Goal: Task Accomplishment & Management: Complete application form

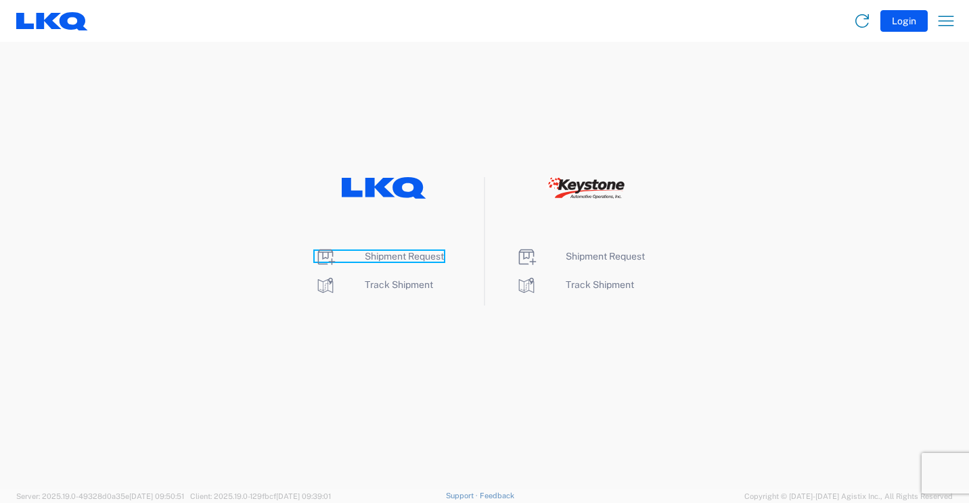
click at [402, 256] on span "Shipment Request" at bounding box center [404, 256] width 79 height 11
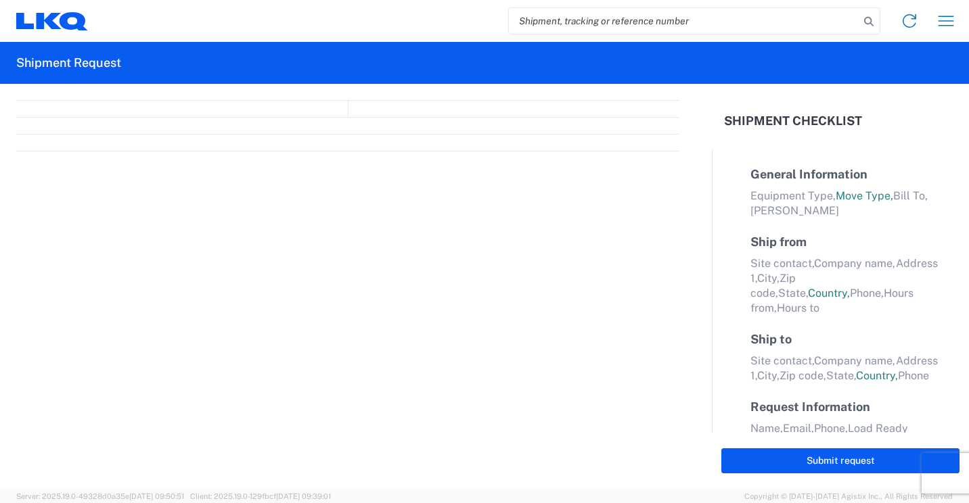
select select "FULL"
select select "LBS"
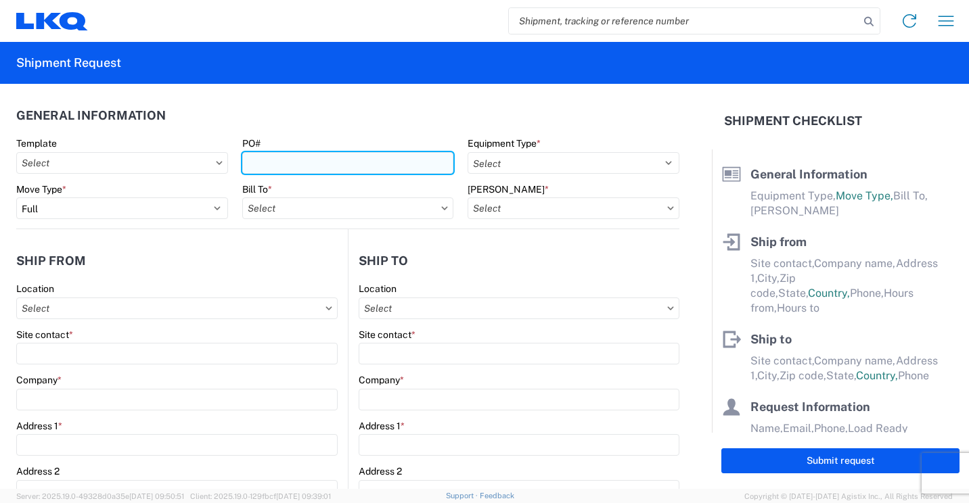
click at [412, 163] on input "PO#" at bounding box center [348, 163] width 212 height 22
type input "41874"
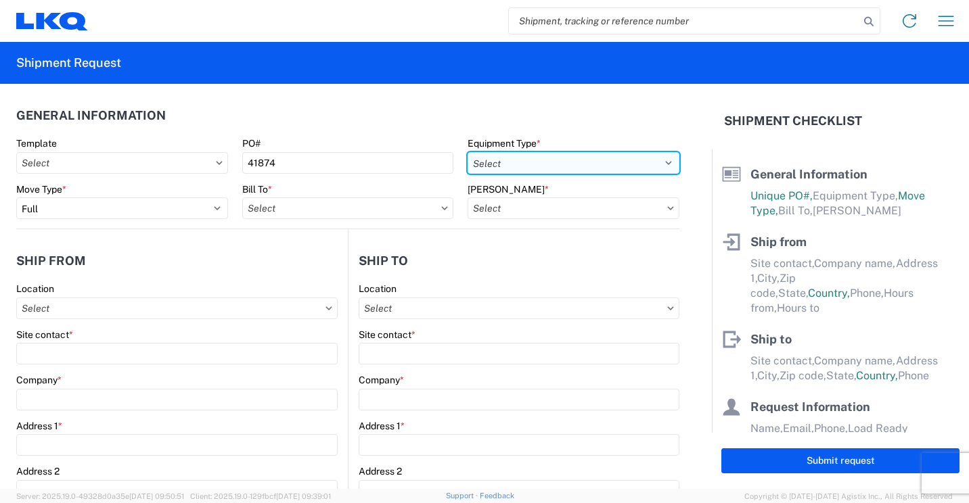
click at [633, 165] on select "Select 53’ Dry Van Flatbed Dropdeck (van) Lowboy (flatbed) Rail" at bounding box center [573, 163] width 212 height 22
select select "STDV"
click at [467, 152] on select "Select 53’ Dry Van Flatbed Dropdeck (van) Lowboy (flatbed) Rail" at bounding box center [573, 163] width 212 height 22
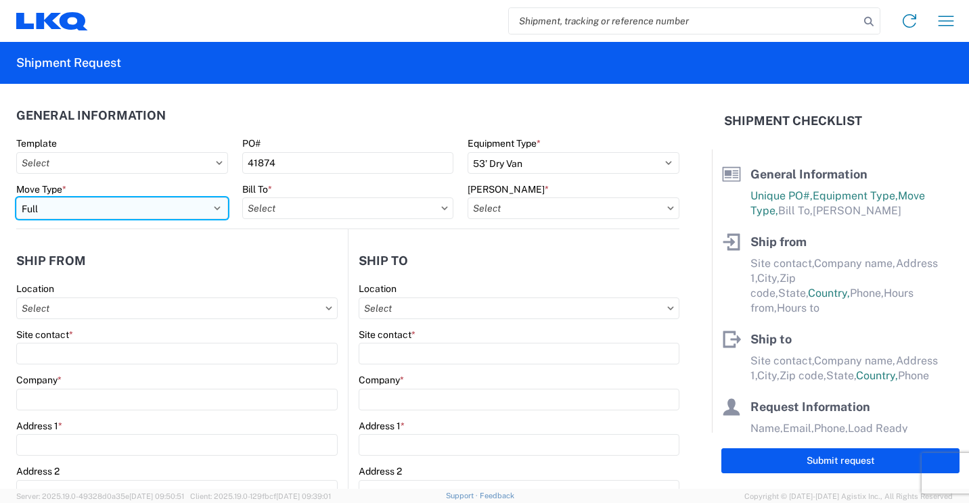
click at [209, 208] on select "Select Full Partial TL" at bounding box center [122, 209] width 212 height 22
select select "PARTIAL_TL"
click at [16, 198] on select "Select Full Partial TL" at bounding box center [122, 209] width 212 height 22
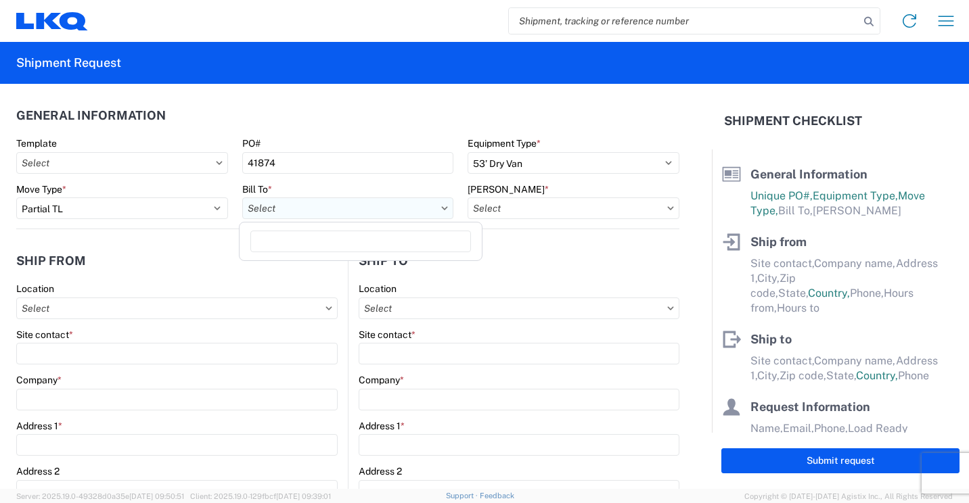
click at [403, 207] on input "text" at bounding box center [348, 209] width 212 height 22
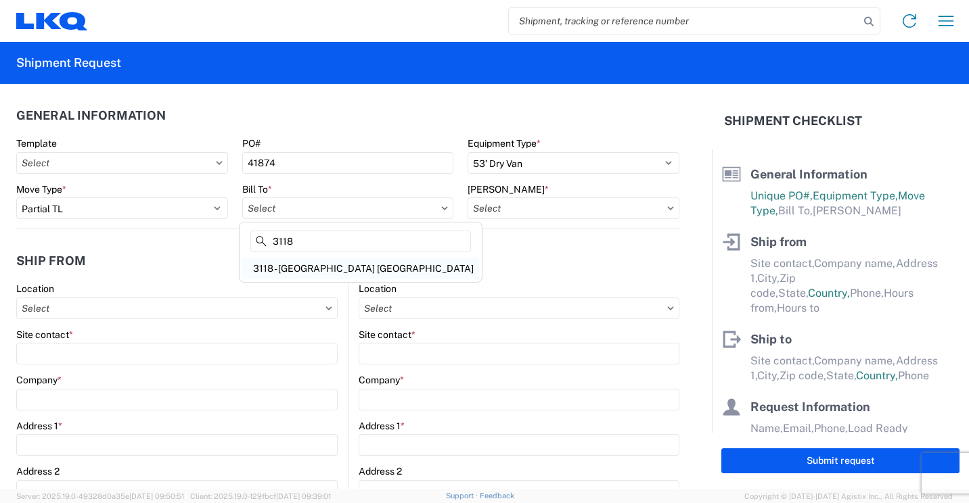
type input "3118"
click at [283, 267] on div "3118 - Brainerd MN" at bounding box center [360, 269] width 237 height 22
type input "3118 - Brainerd MN"
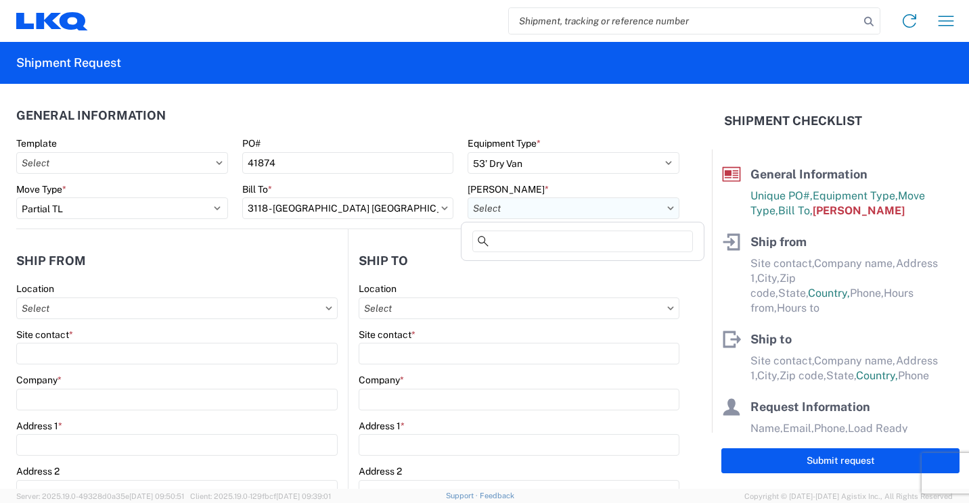
click at [545, 210] on input "text" at bounding box center [573, 209] width 212 height 22
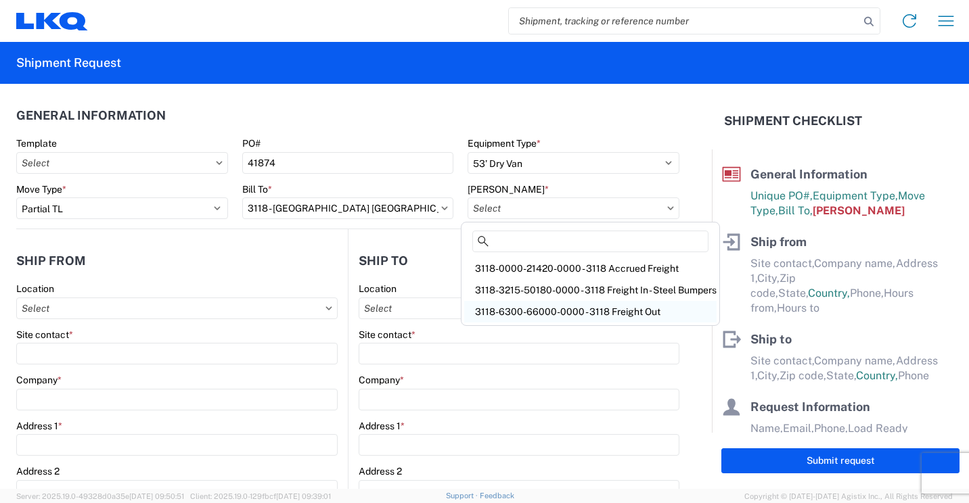
click at [553, 309] on div "3118-6300-66000-0000 - 3118 Freight Out" at bounding box center [590, 312] width 252 height 22
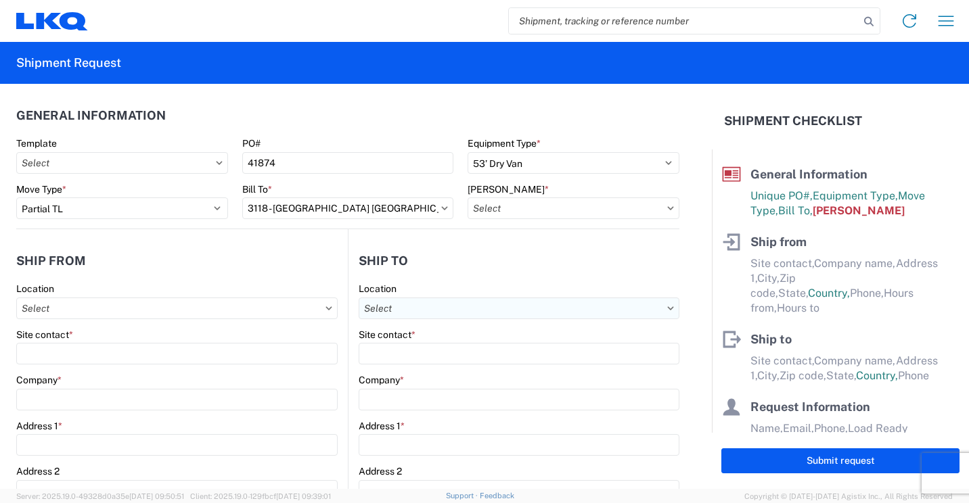
type input "3118-6300-66000-0000 - 3118 Freight Out"
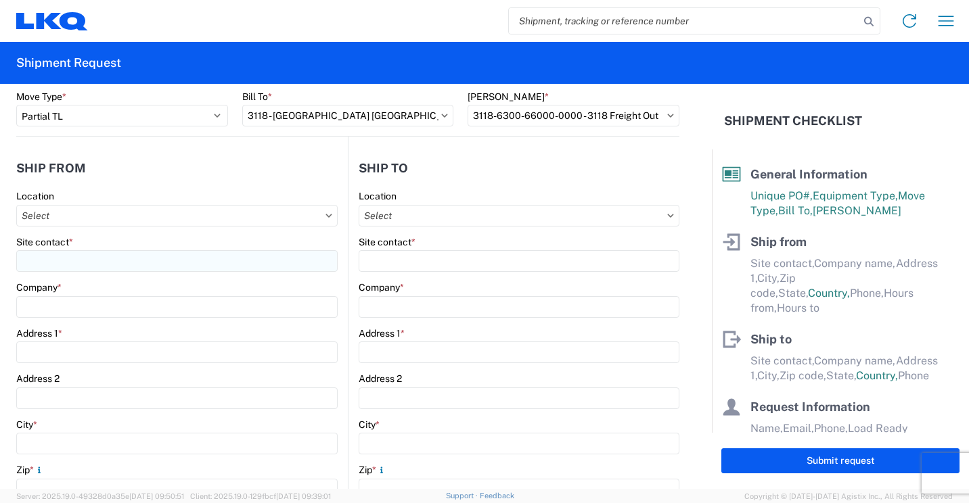
scroll to position [135, 0]
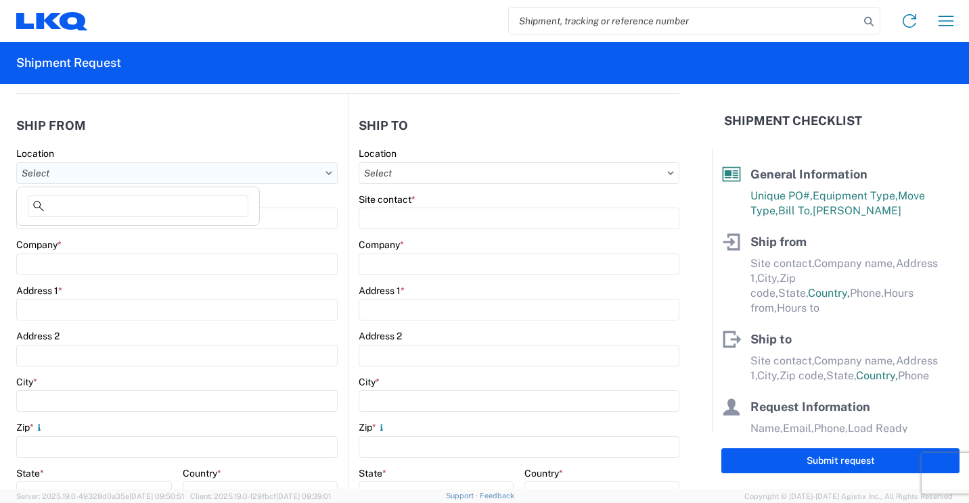
click at [262, 166] on input "text" at bounding box center [176, 173] width 321 height 22
type input "3118"
click at [80, 236] on div "3118 - Brainerd MN" at bounding box center [138, 234] width 237 height 22
type input "3118 - Brainerd MN"
type input "LKQ Corporation"
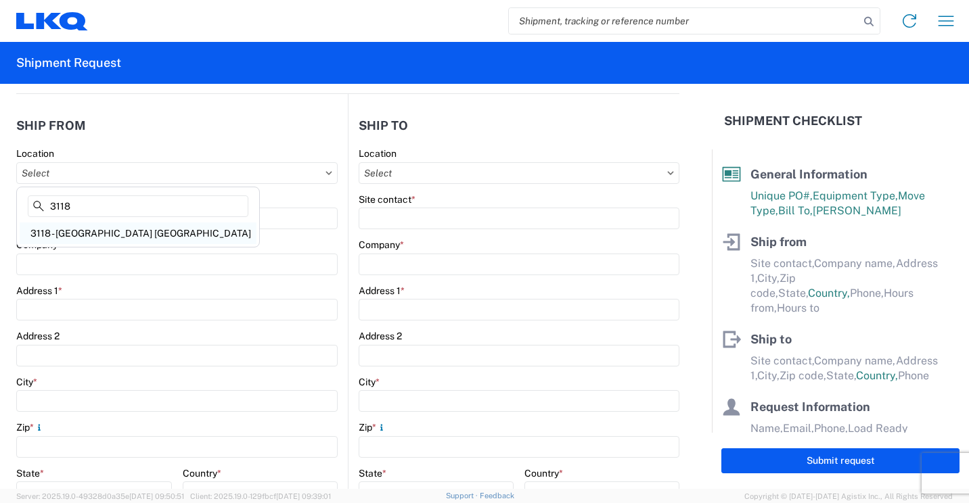
type input "2110 South10TH Street"
type input "Brainerd"
type input "56401"
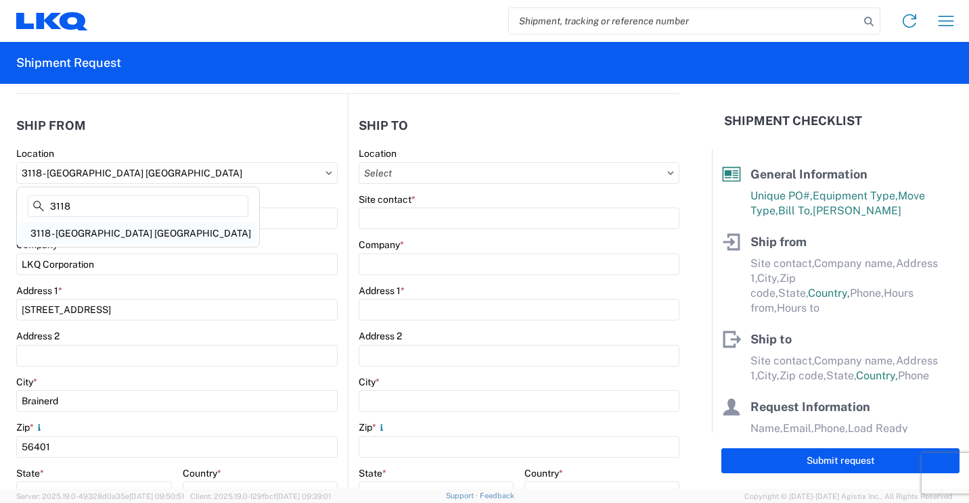
select select "MN"
select select "US"
type input "07:00"
type input "16:30"
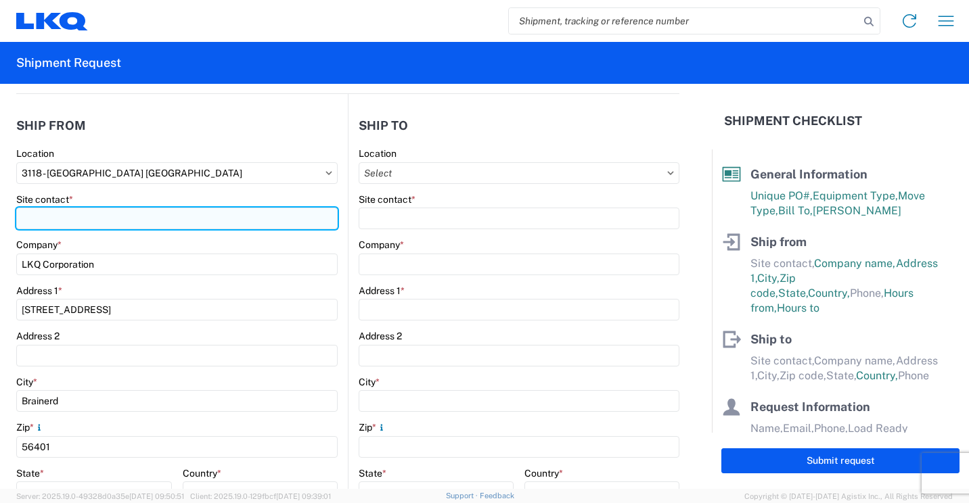
click at [120, 225] on input "Site contact *" at bounding box center [176, 219] width 321 height 22
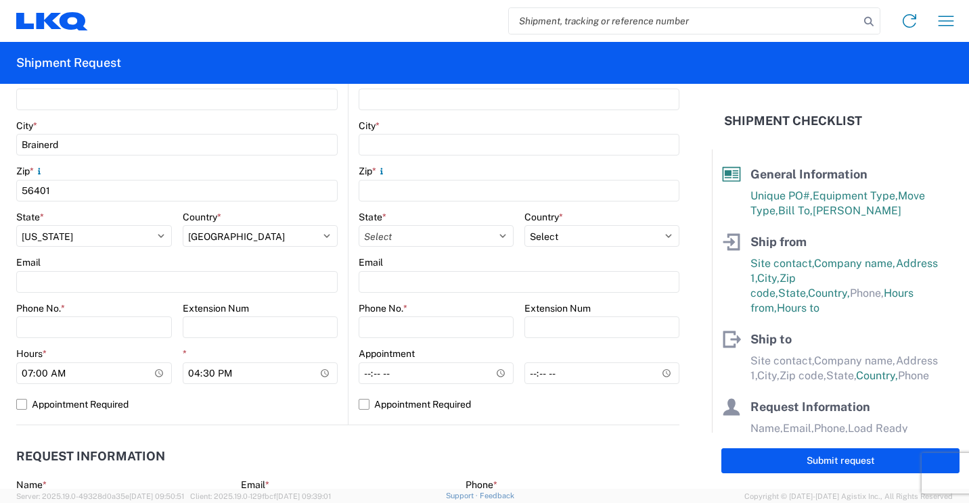
scroll to position [406, 0]
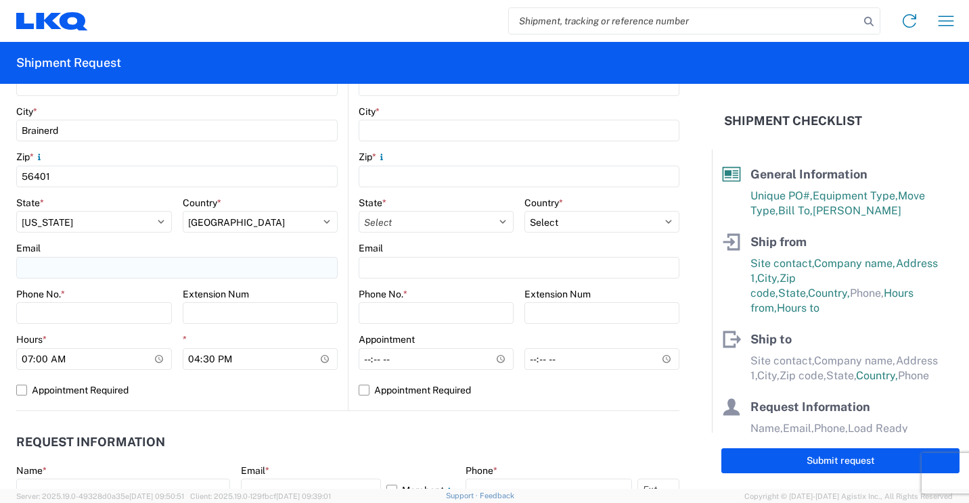
type input "Mark Tabor"
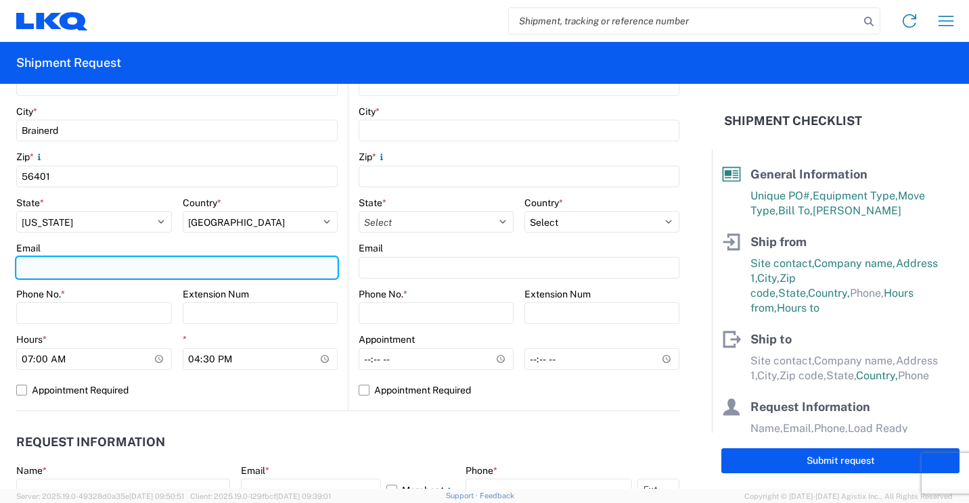
click at [118, 272] on input "Email" at bounding box center [176, 268] width 321 height 22
type input "mrtabor@lkqcorp.com"
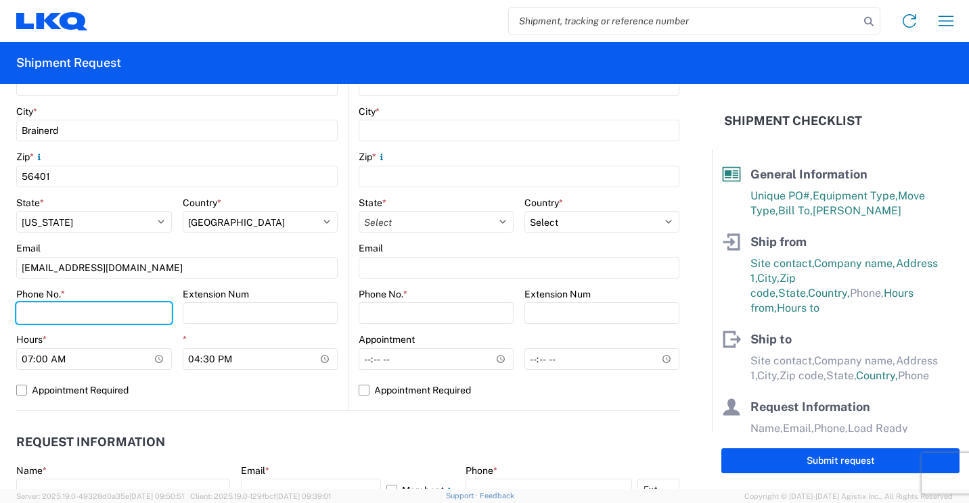
type input "2182973820"
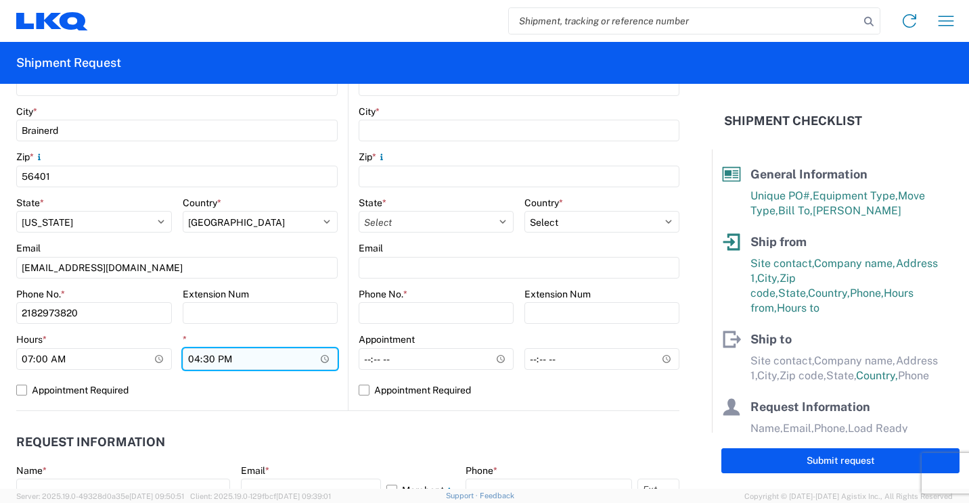
click at [192, 356] on input "16:30" at bounding box center [261, 359] width 156 height 22
type input "13:30"
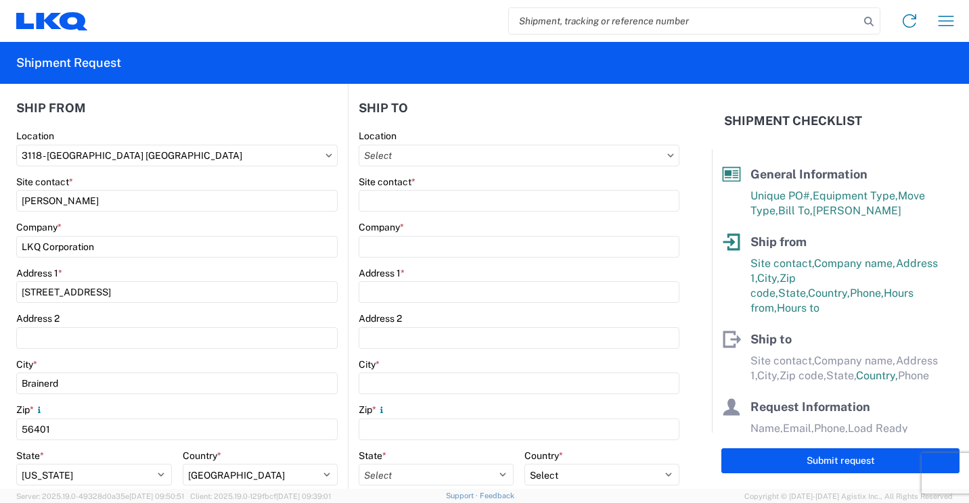
scroll to position [135, 0]
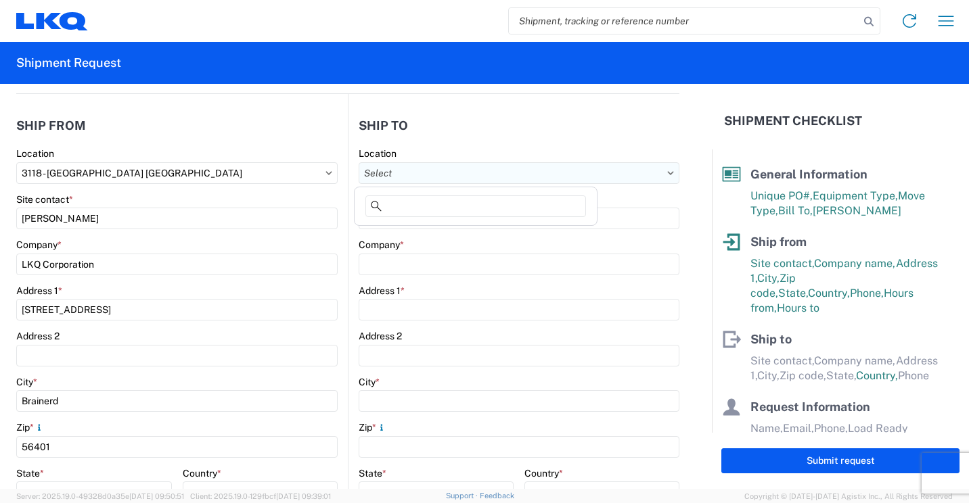
click at [638, 181] on input "text" at bounding box center [519, 173] width 321 height 22
type input "064"
click at [423, 233] on div "3064 - Atlanta GA (064)" at bounding box center [475, 234] width 237 height 22
type input "3064 - Atlanta GA (064)"
type input "LKQ Corporation"
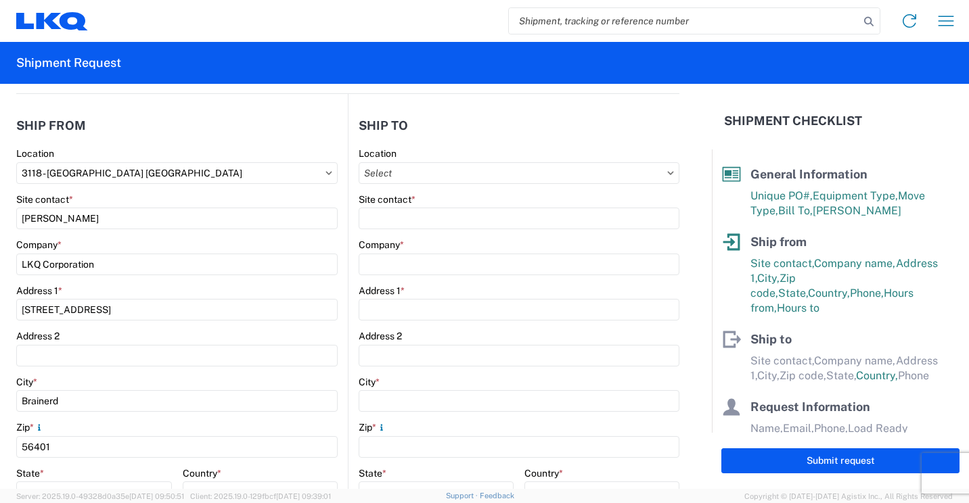
type input "1700 Westgate Pkwy SW"
type input "Atlanta"
type input "30336"
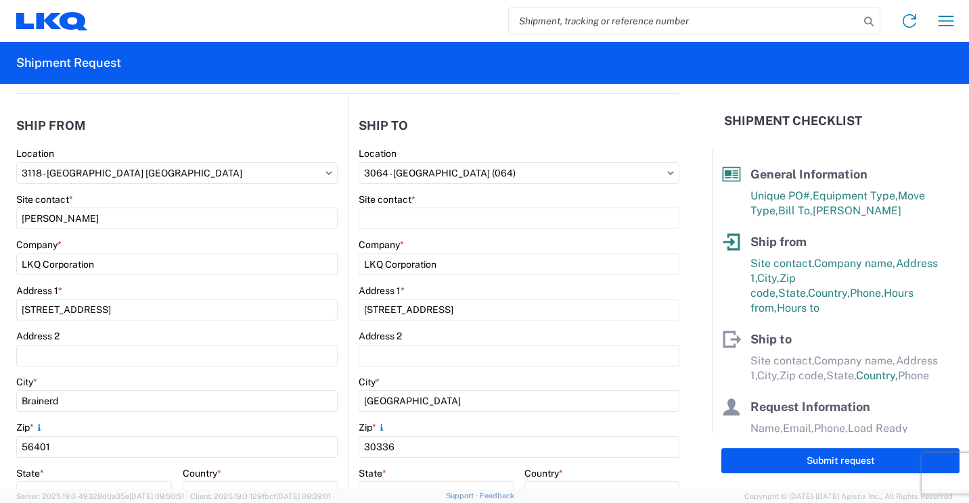
select select "GA"
select select "US"
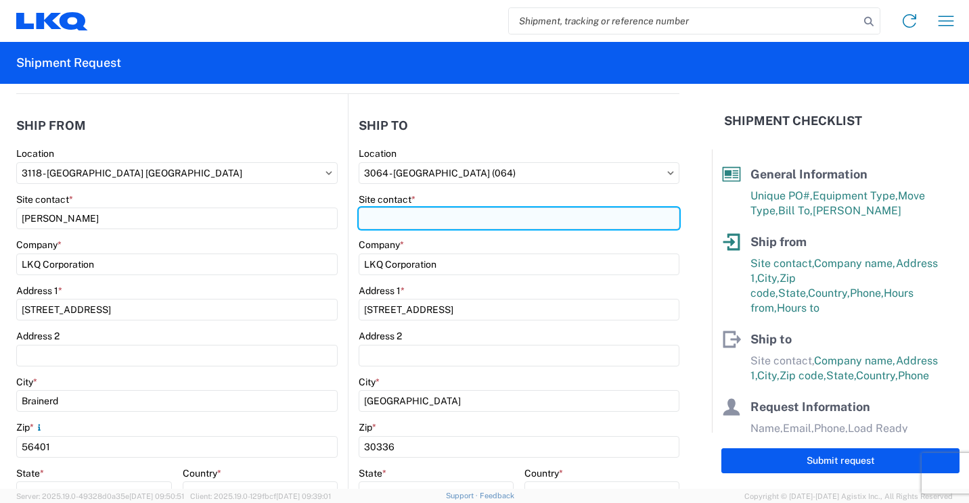
click at [433, 220] on input "Site contact *" at bounding box center [519, 219] width 321 height 22
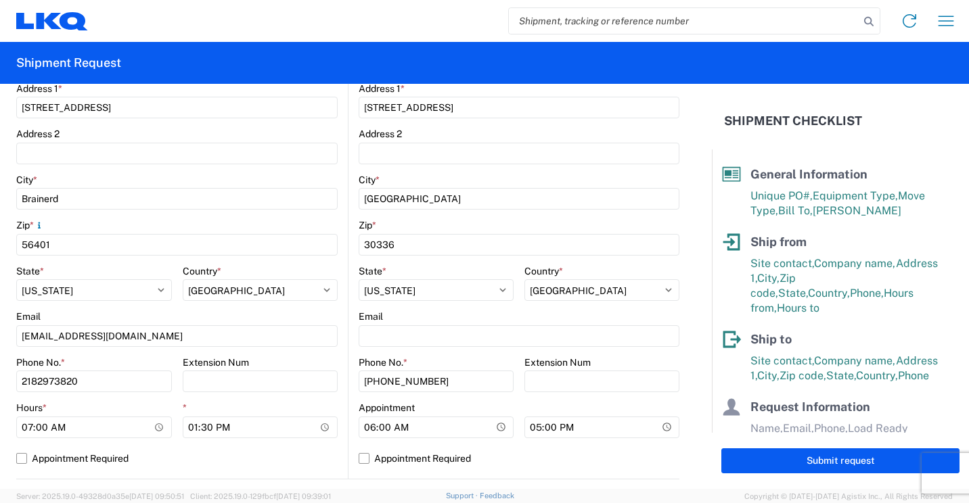
scroll to position [338, 0]
type input "Matthew Kinard"
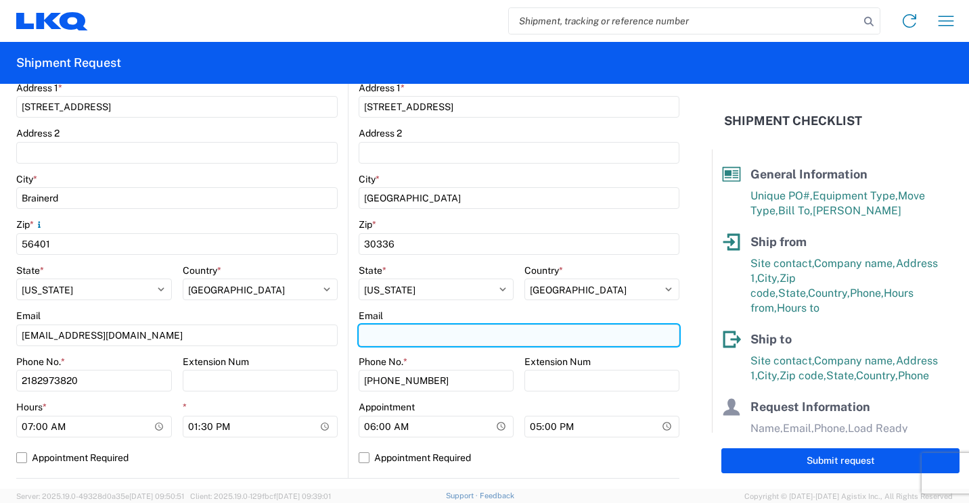
click at [465, 337] on input "Email" at bounding box center [519, 336] width 321 height 22
type input "mbkinard@lkqcorp.com"
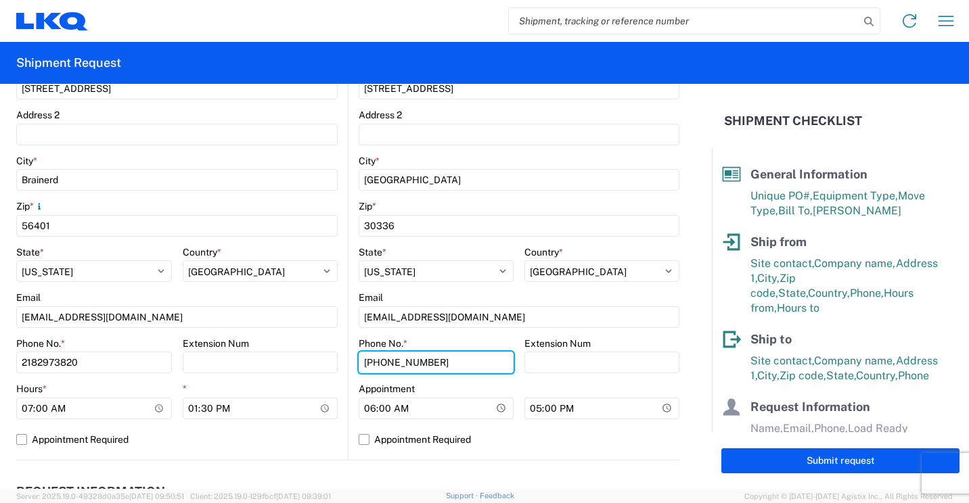
scroll to position [406, 0]
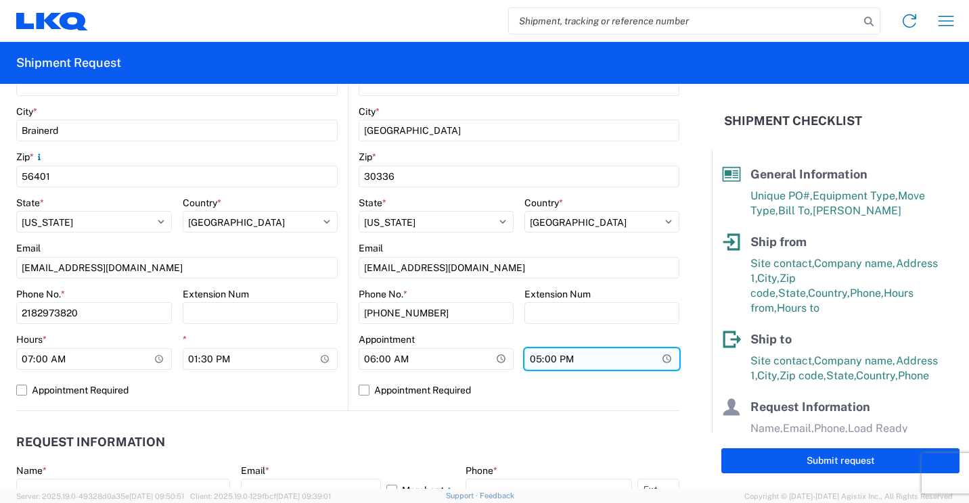
click at [530, 359] on input "17:00" at bounding box center [601, 359] width 155 height 22
type input "15:30"
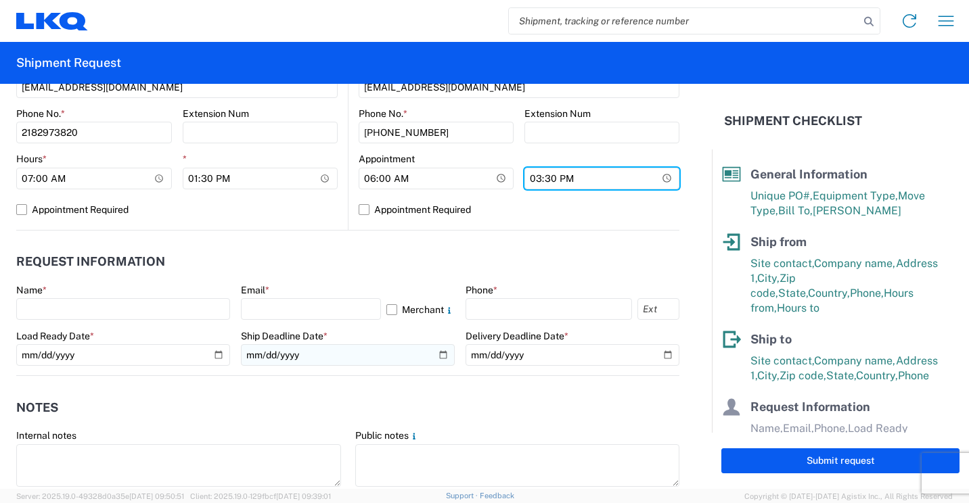
scroll to position [609, 0]
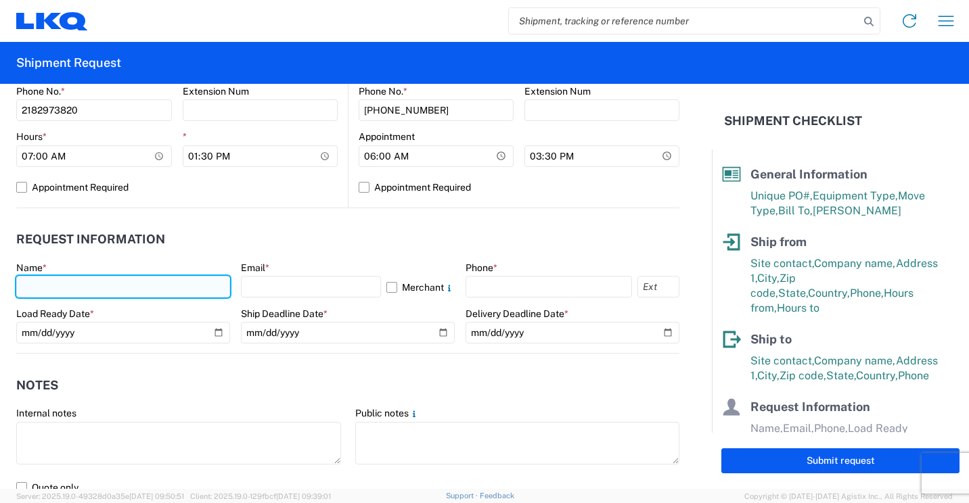
click at [136, 290] on input "text" at bounding box center [123, 287] width 214 height 22
type input "Mark Tabor"
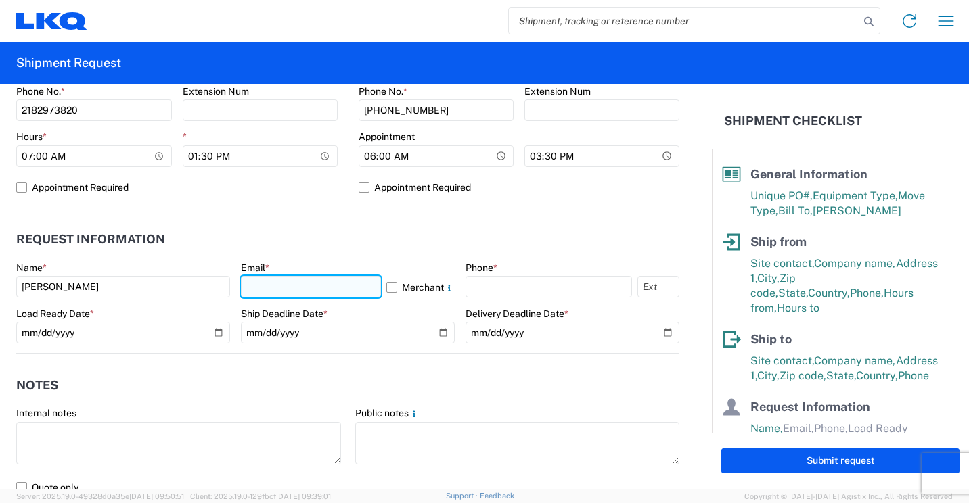
click at [284, 294] on input "text" at bounding box center [311, 287] width 140 height 22
type input "mrtabor@lkqcorp.com"
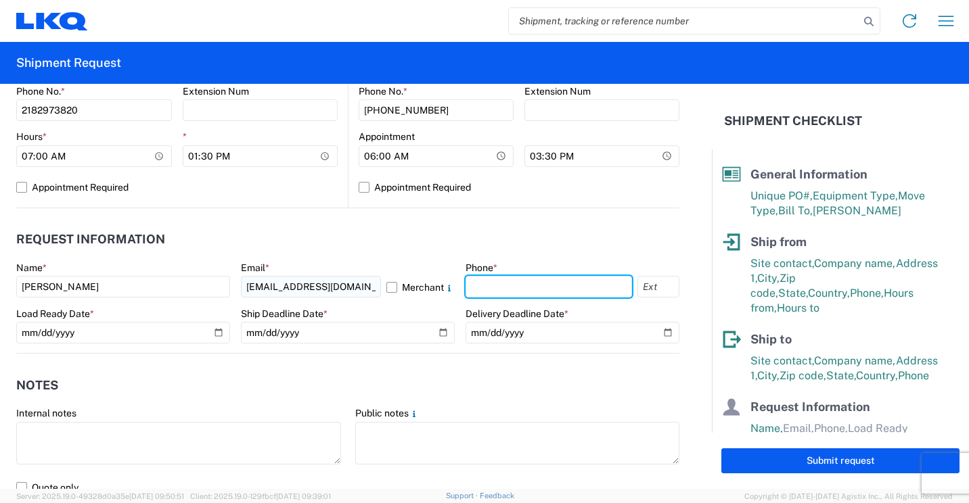
type input "2182973820"
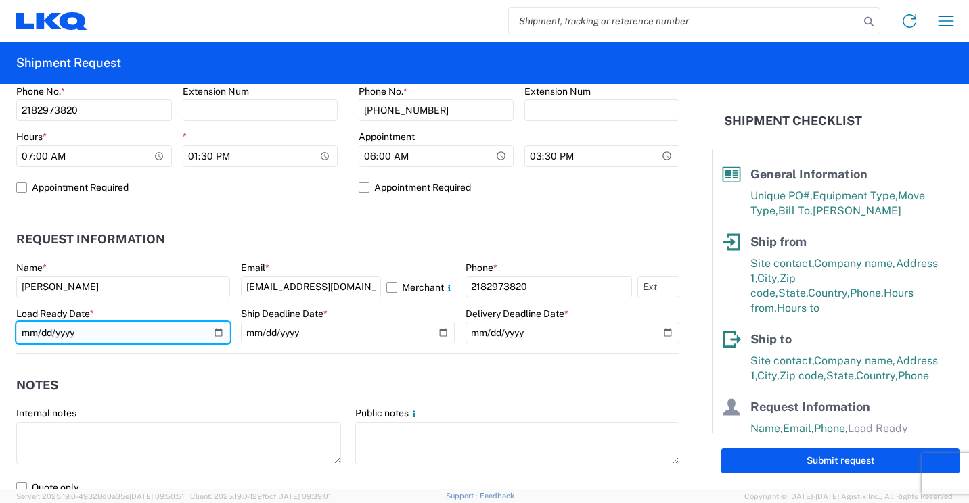
click at [215, 336] on input "date" at bounding box center [123, 333] width 214 height 22
type input "2025-09-18"
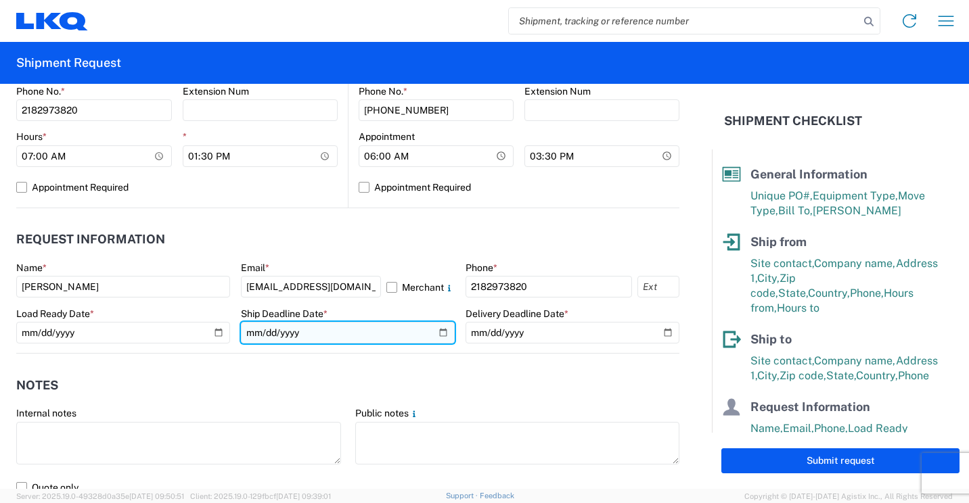
click at [434, 329] on input "date" at bounding box center [348, 333] width 214 height 22
type input "2025-09-22"
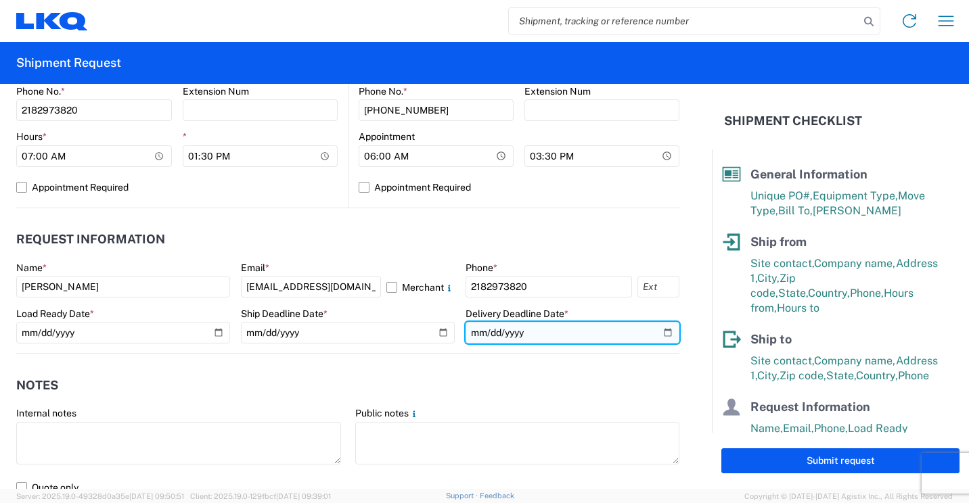
click at [655, 334] on input "date" at bounding box center [572, 333] width 214 height 22
type input "2025-09-26"
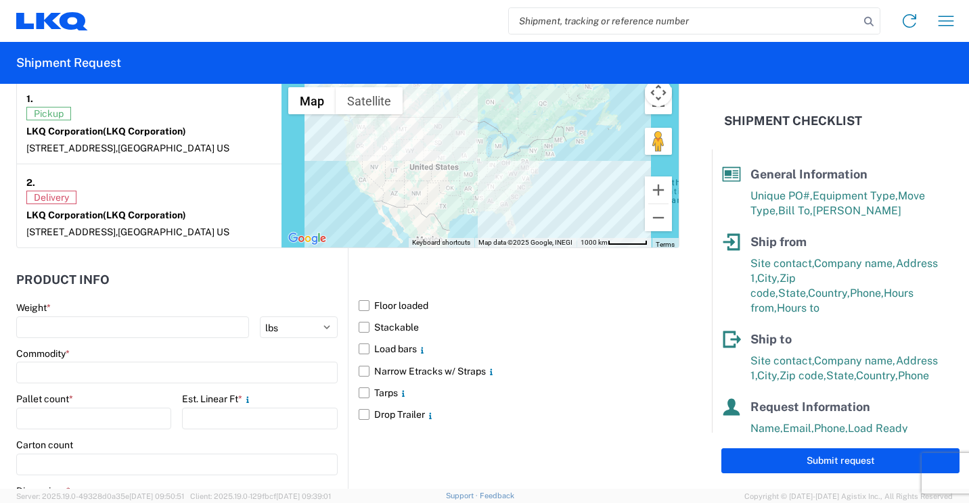
scroll to position [1082, 0]
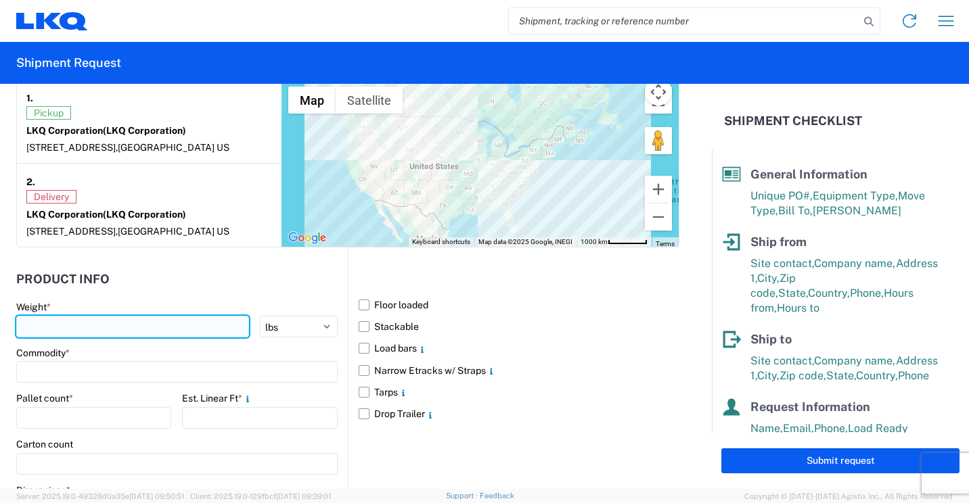
click at [129, 326] on input "number" at bounding box center [132, 327] width 233 height 22
type input "3158"
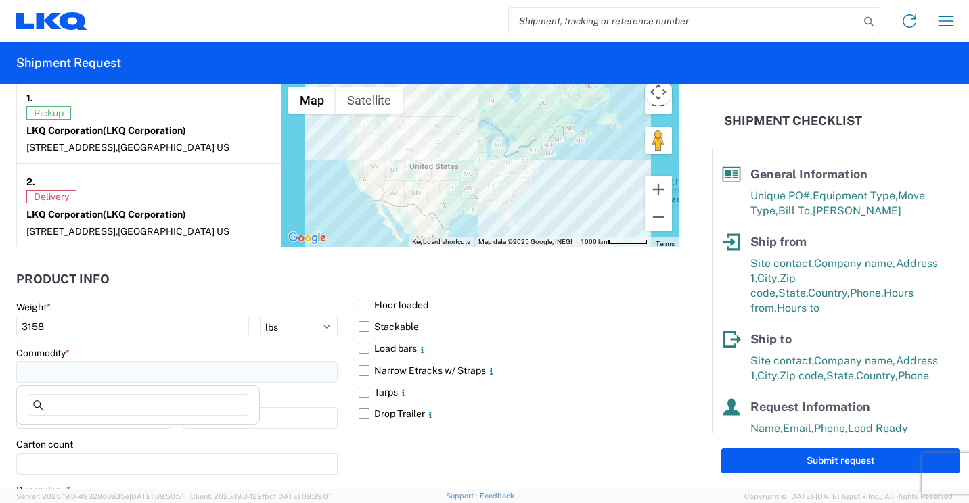
click at [150, 364] on input at bounding box center [176, 372] width 321 height 22
type input "b"
drag, startPoint x: 54, startPoint y: 428, endPoint x: 63, endPoint y: 426, distance: 8.9
click at [56, 428] on div "Bumpers" at bounding box center [138, 432] width 237 height 22
type input "Bumpers"
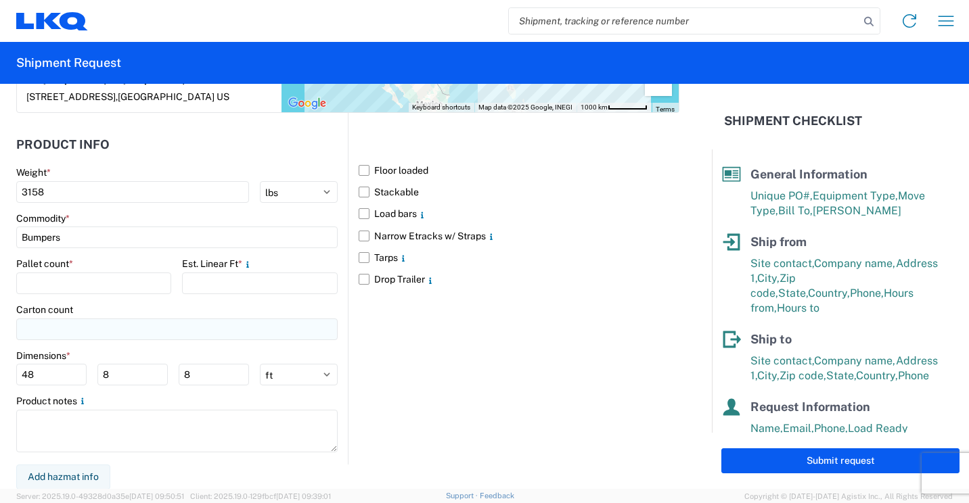
scroll to position [1218, 0]
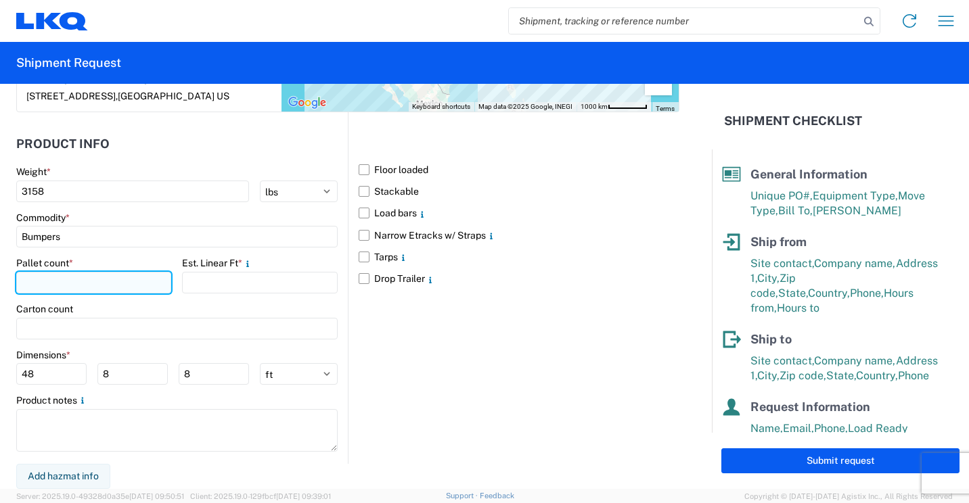
click at [145, 284] on input "number" at bounding box center [93, 283] width 155 height 22
type input "4"
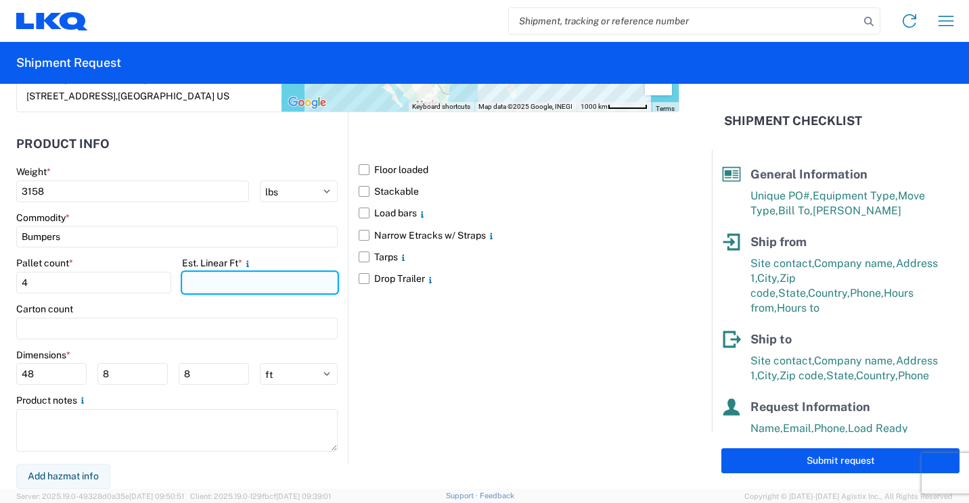
click at [202, 287] on input "number" at bounding box center [259, 283] width 155 height 22
type input "19"
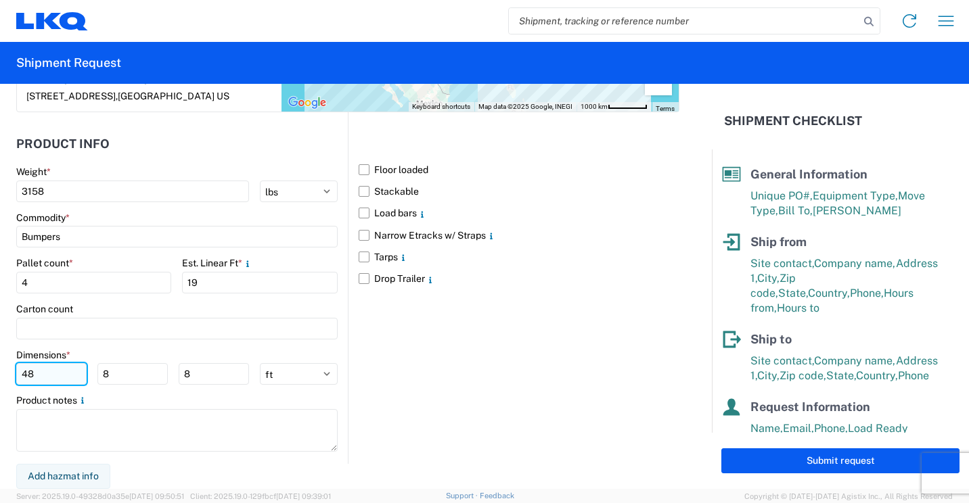
click at [69, 378] on input "48" at bounding box center [51, 374] width 70 height 22
type input "4"
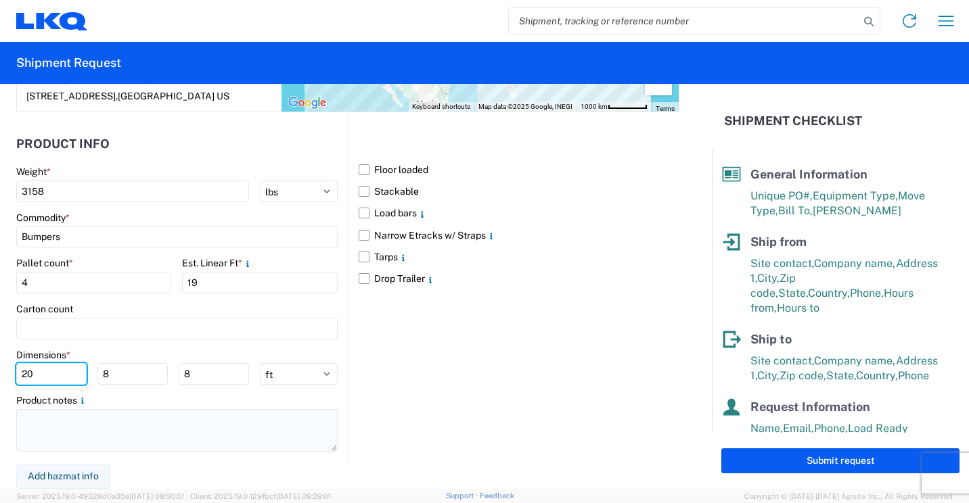
type input "20"
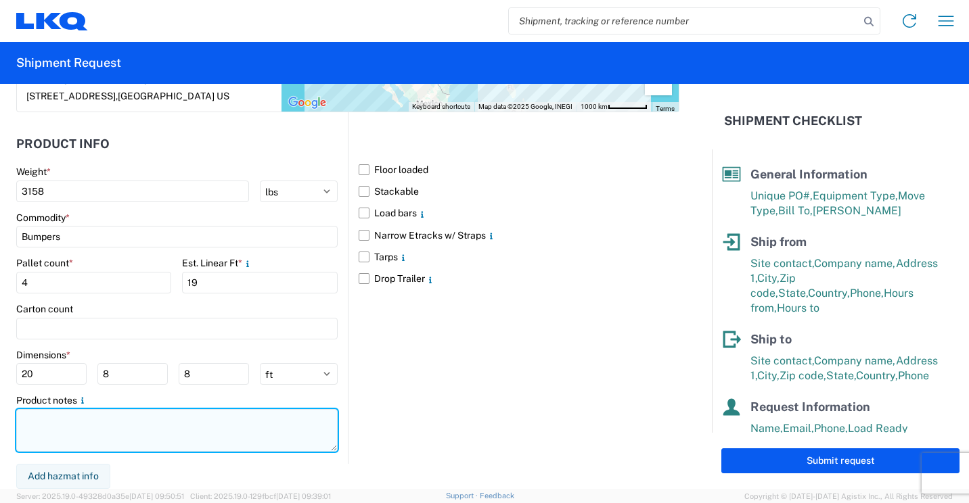
drag, startPoint x: 46, startPoint y: 434, endPoint x: 257, endPoint y: 446, distance: 211.4
click at [80, 433] on textarea at bounding box center [176, 430] width 321 height 43
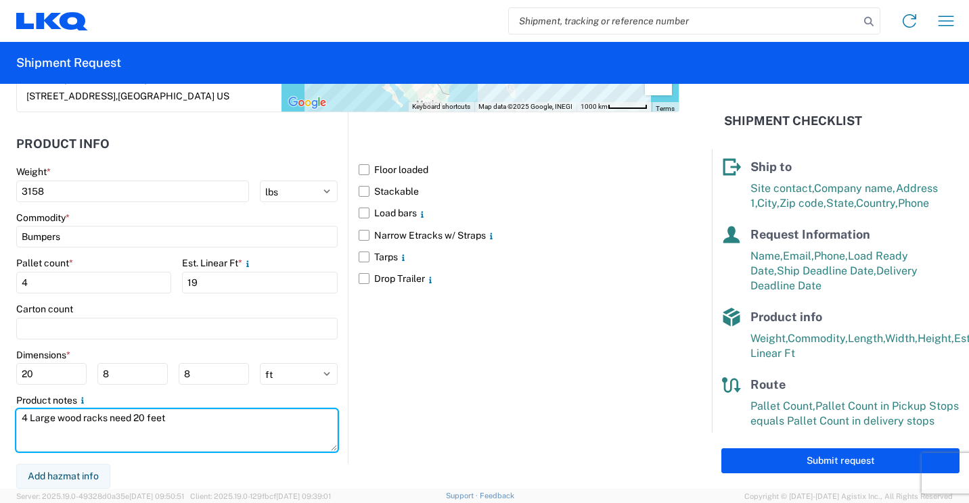
scroll to position [183, 0]
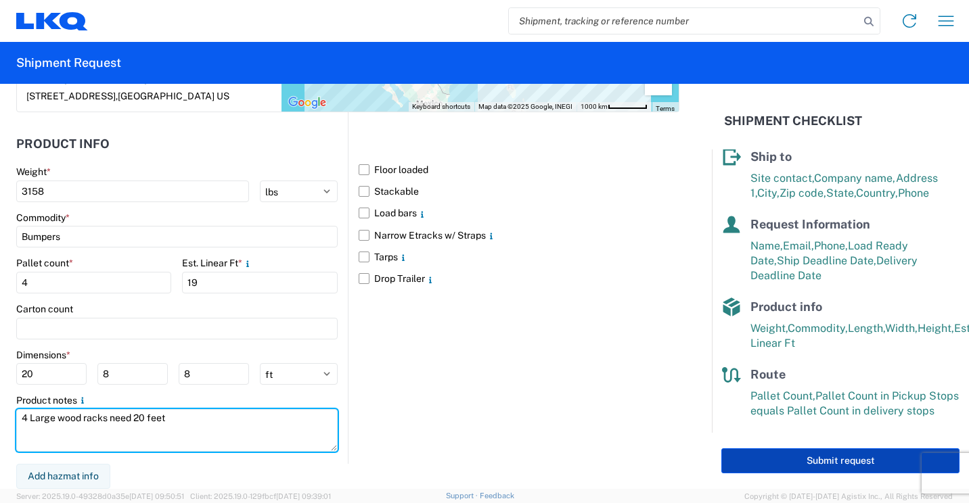
type textarea "4 Large wood racks need 20 feet"
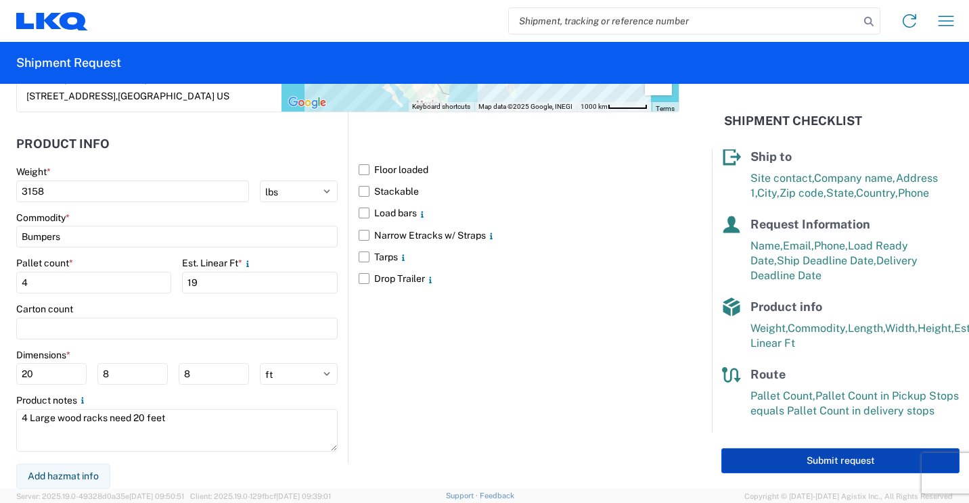
click at [778, 461] on button "Submit request" at bounding box center [840, 460] width 238 height 25
select select "US"
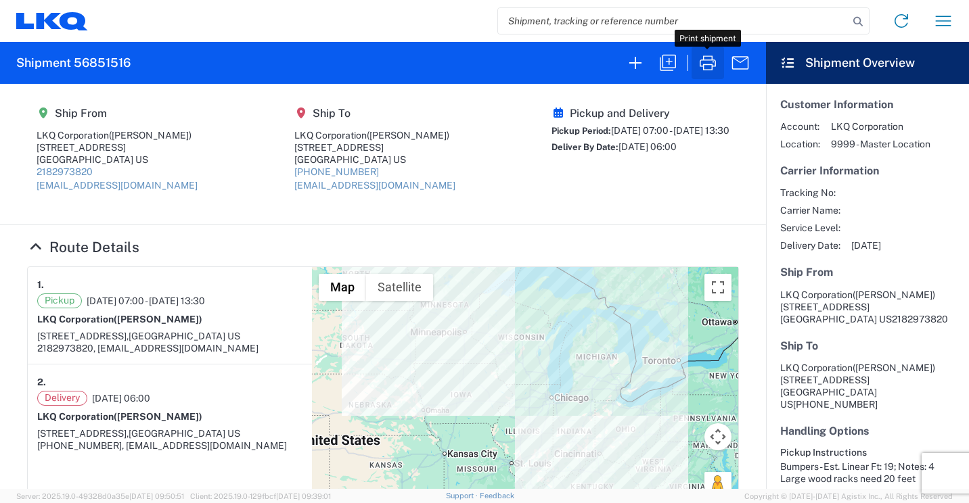
click at [711, 56] on icon "button" at bounding box center [708, 63] width 22 height 22
